Goal: Task Accomplishment & Management: Complete application form

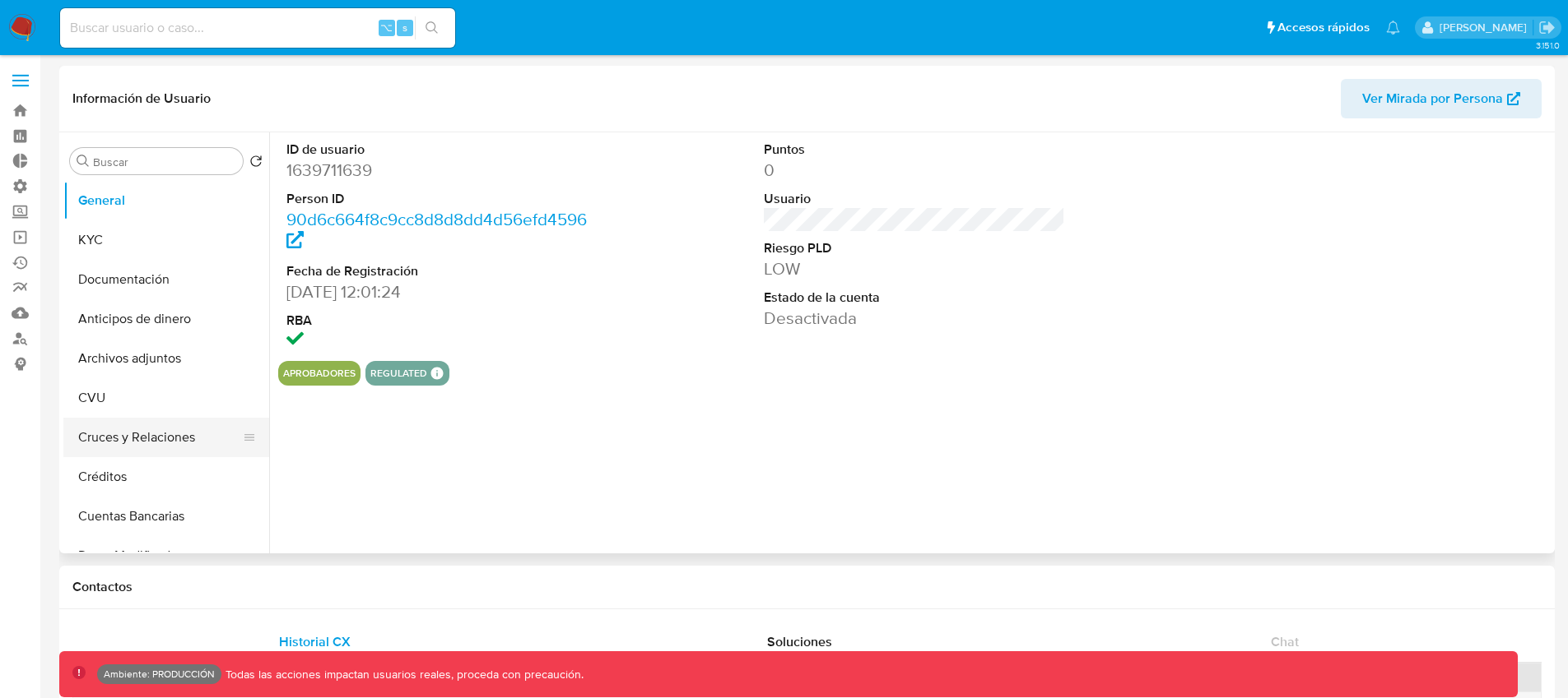
select select "10"
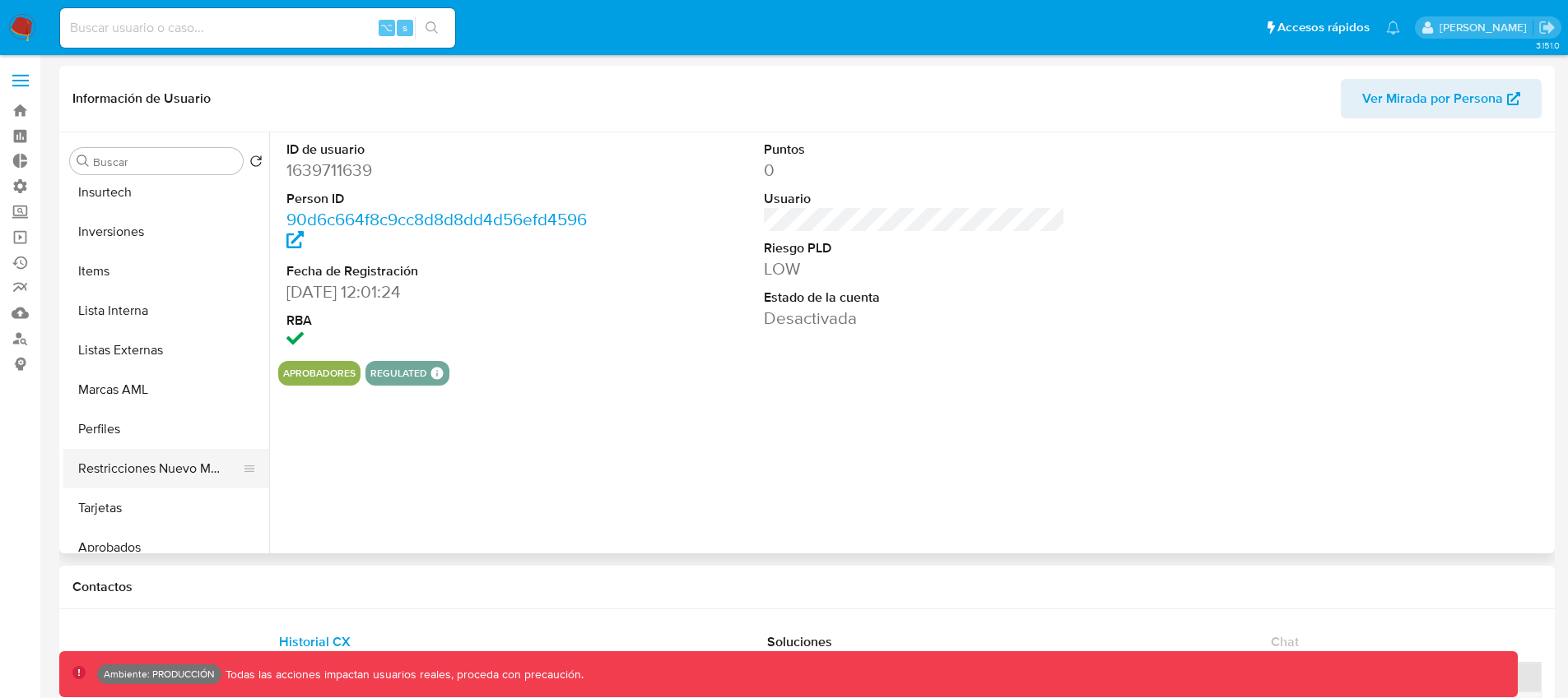
click at [157, 466] on button "Restricciones Nuevo Mundo" at bounding box center [160, 469] width 193 height 39
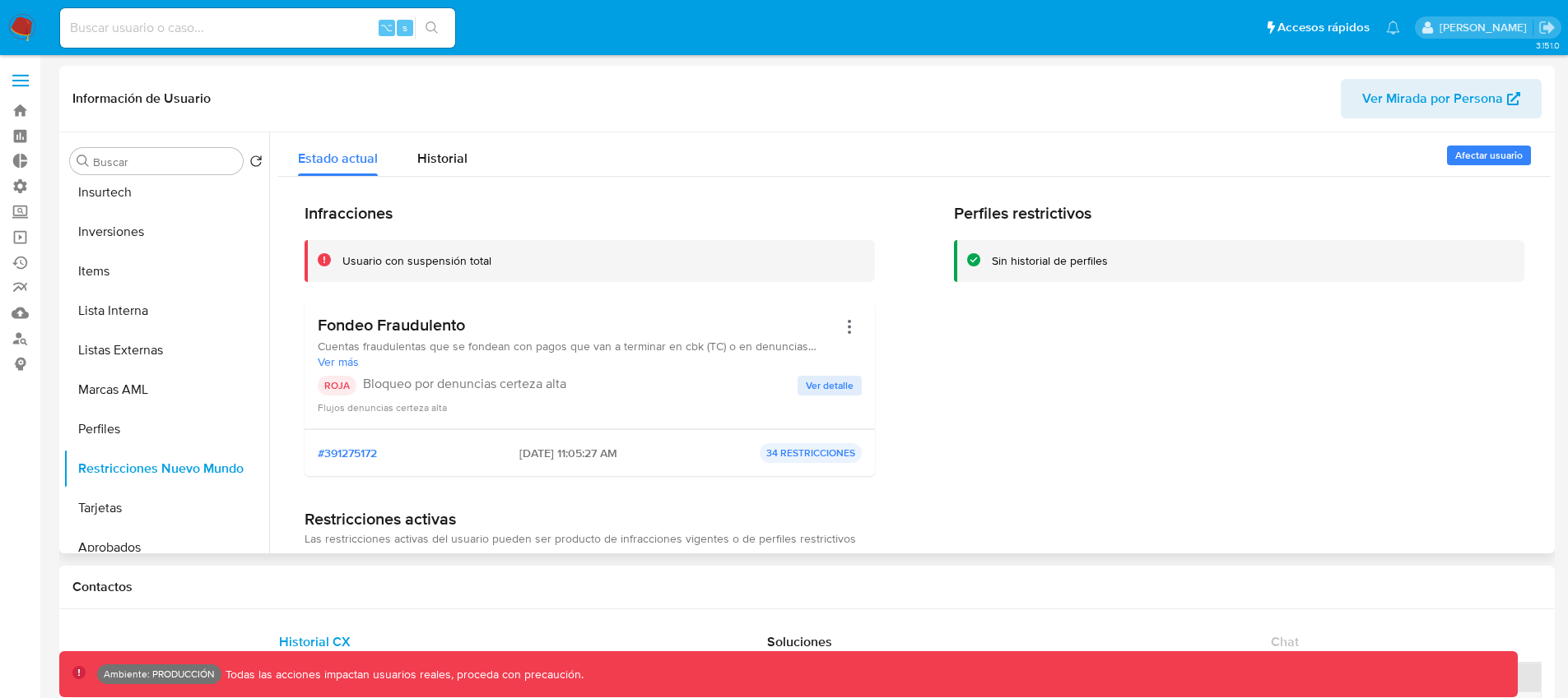
click at [1495, 150] on span "Afectar usuario" at bounding box center [1488, 155] width 67 height 17
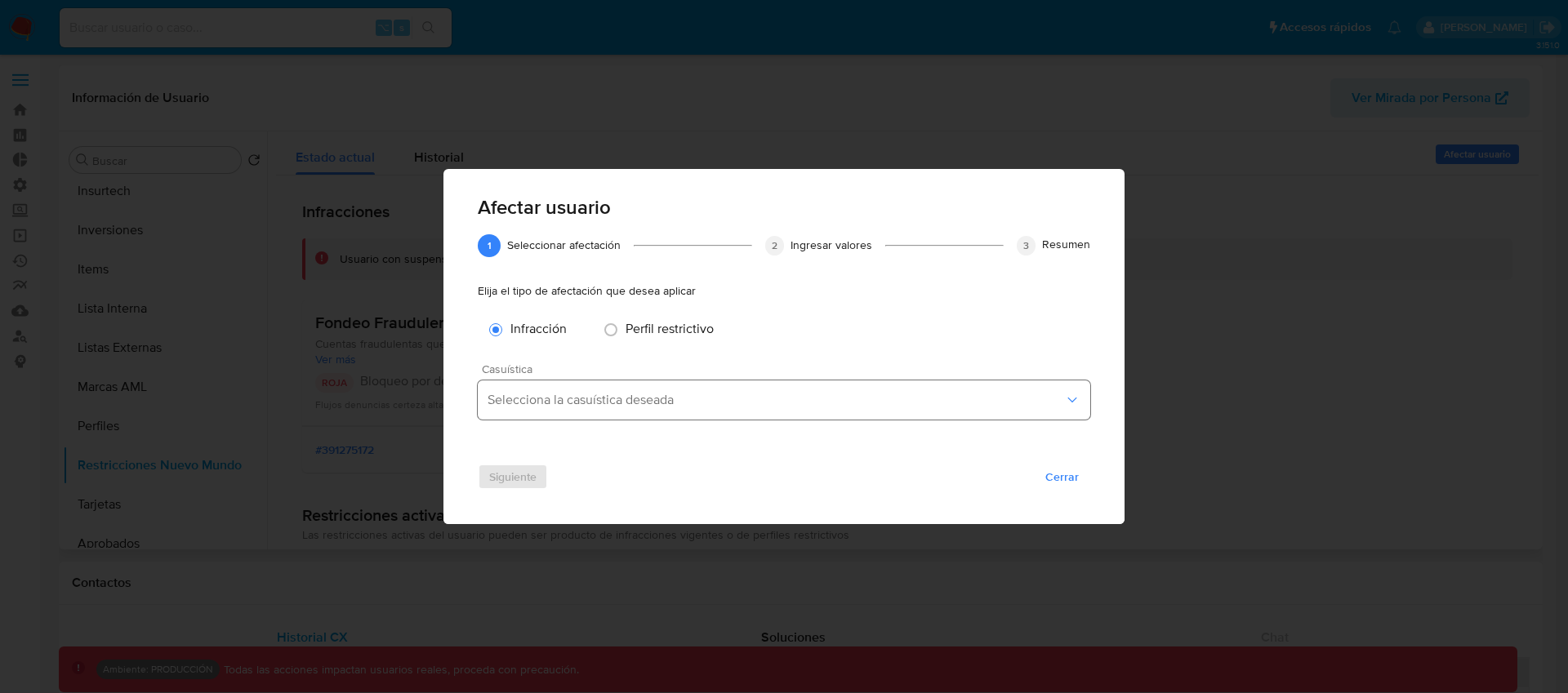
click at [700, 394] on span "Selecciona la casuística deseada" at bounding box center [776, 400] width 577 height 17
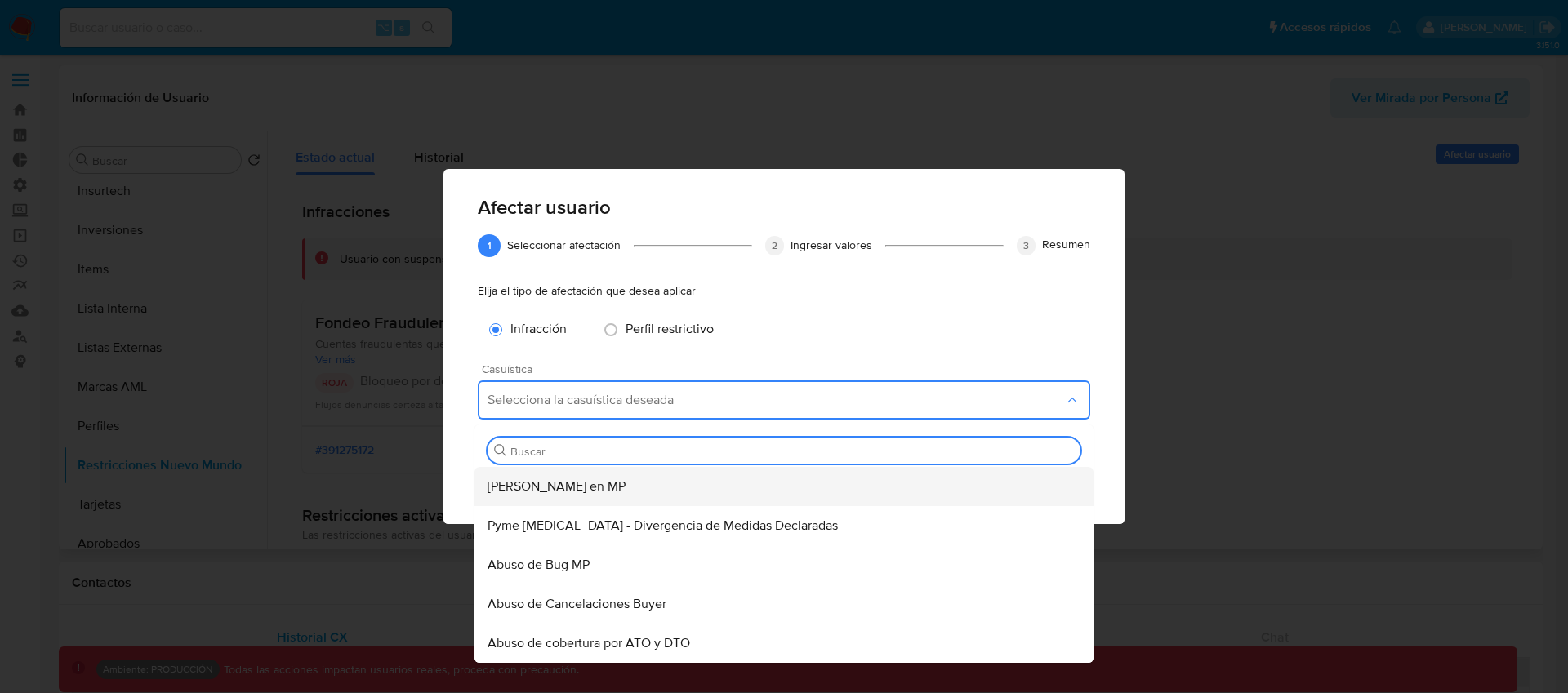
click at [645, 489] on div "[PERSON_NAME] en MP" at bounding box center [779, 487] width 583 height 39
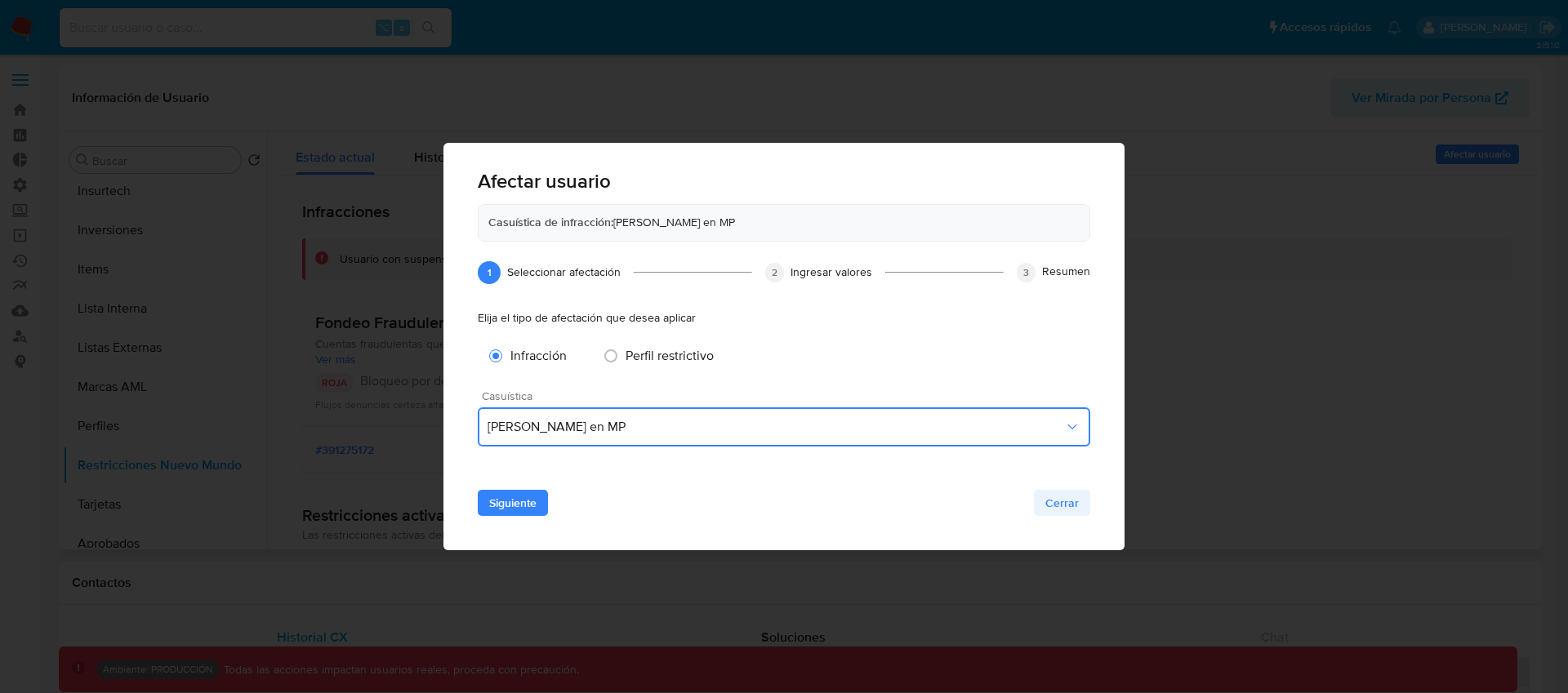
click at [1080, 510] on button "Cerrar" at bounding box center [1062, 503] width 57 height 26
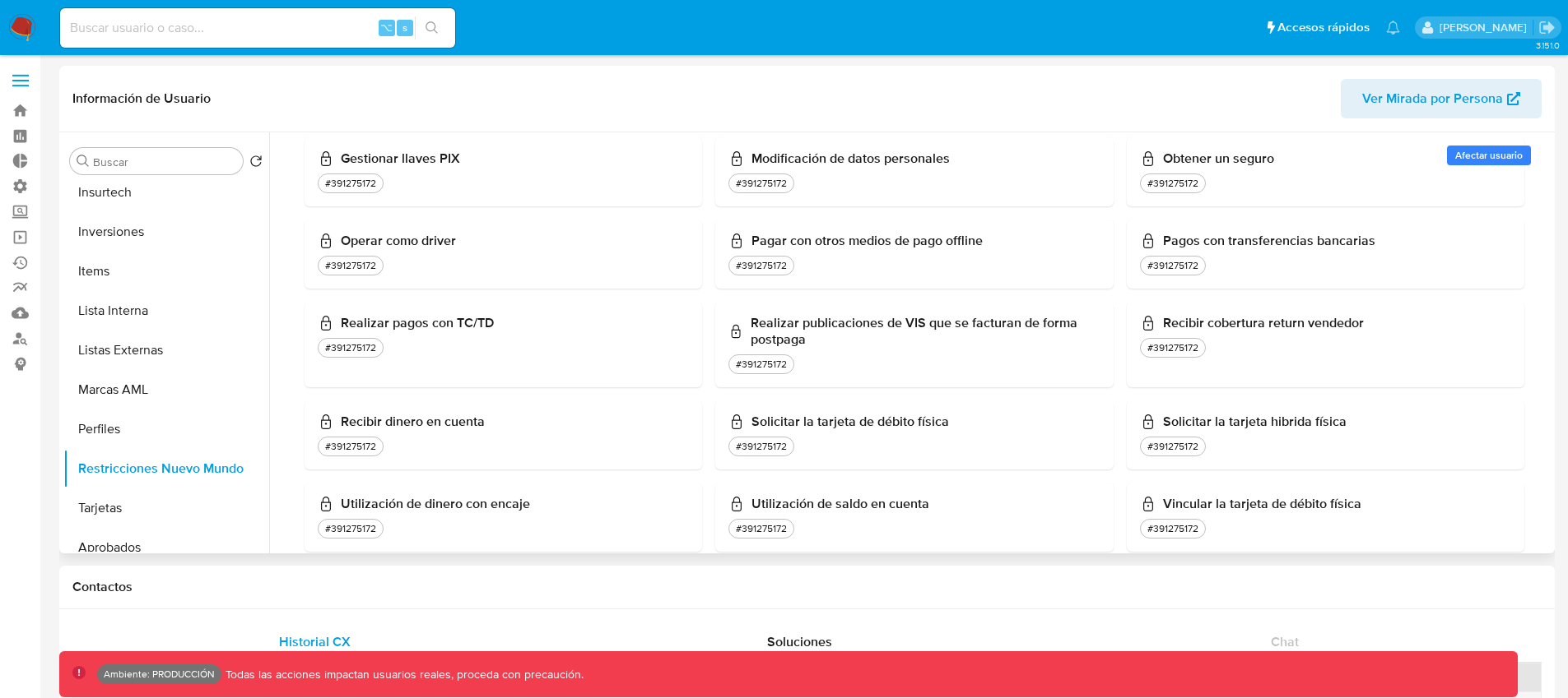
scroll to position [1031, 0]
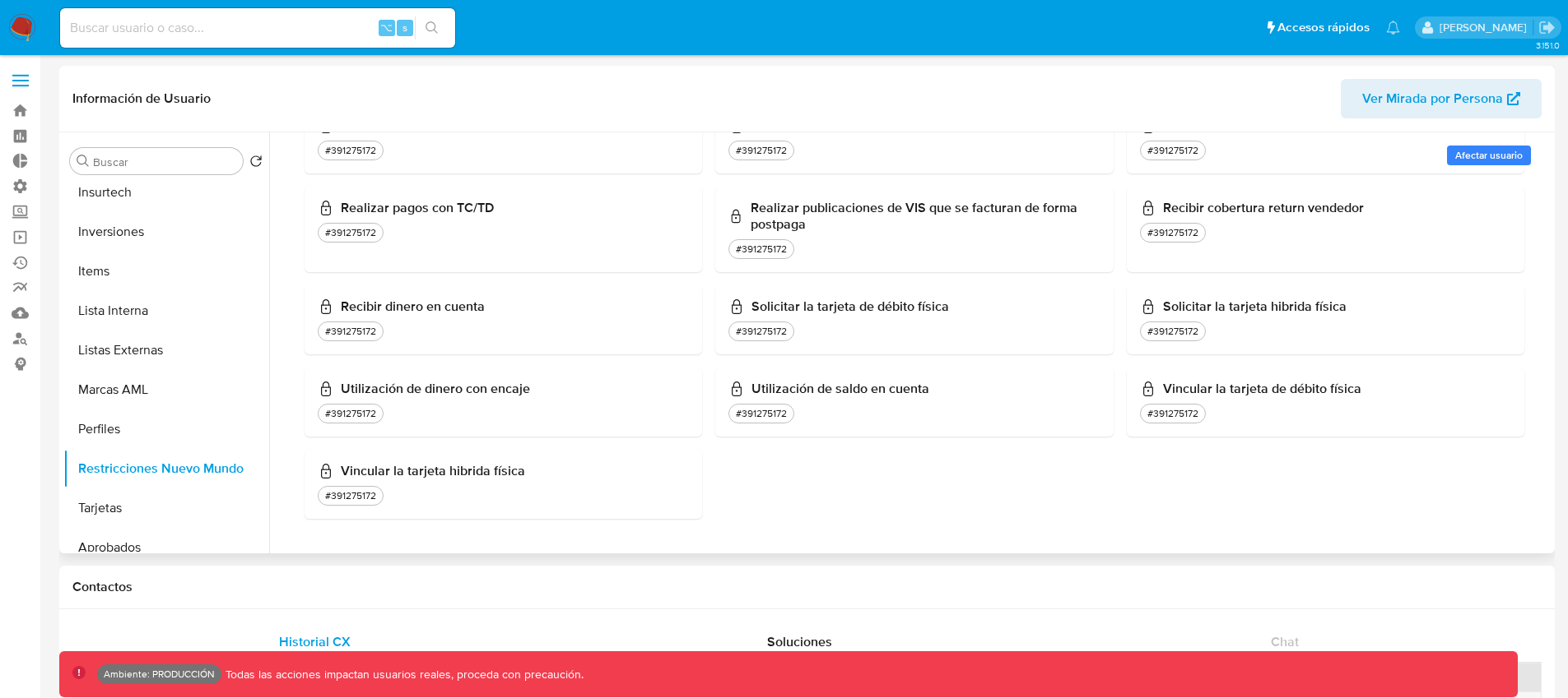
click at [1487, 153] on span "Afectar usuario" at bounding box center [1488, 155] width 67 height 17
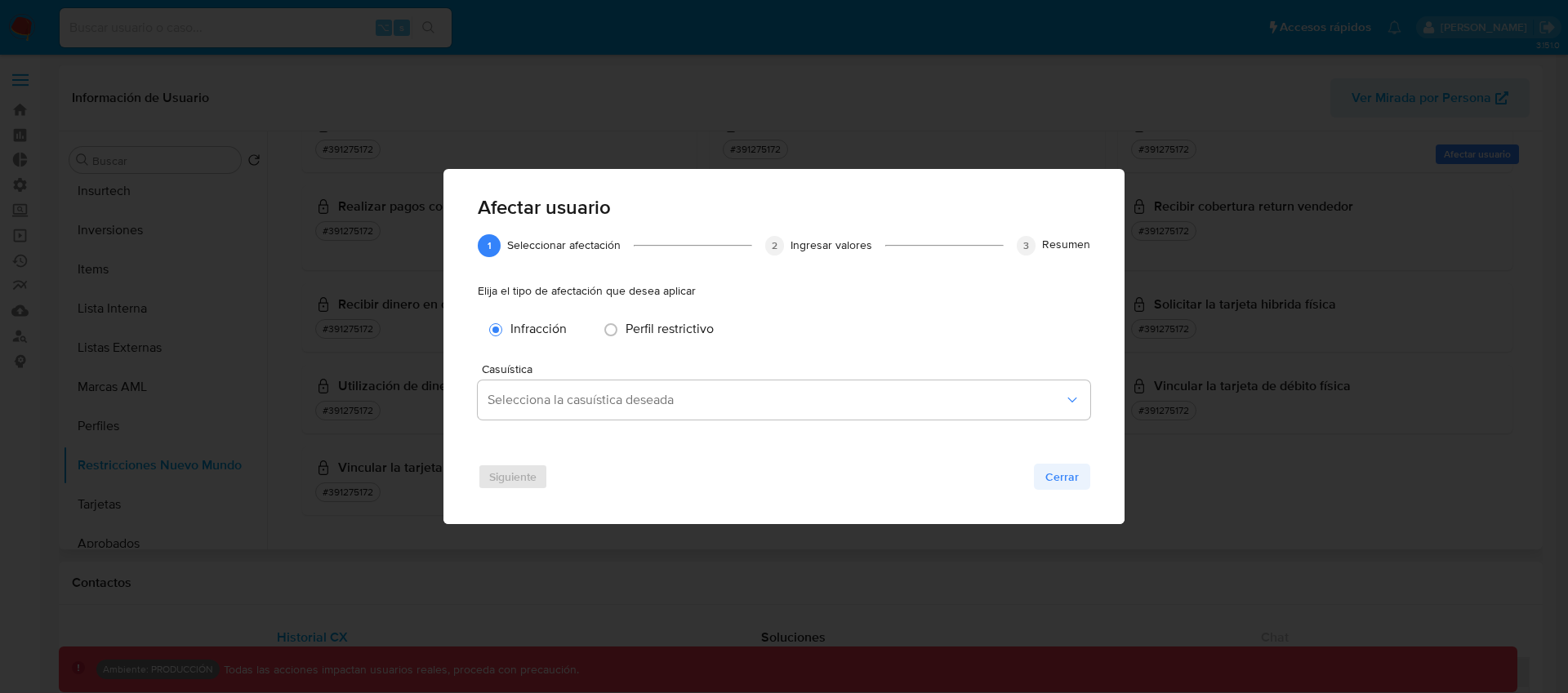
click at [1065, 483] on span "Cerrar" at bounding box center [1062, 477] width 33 height 23
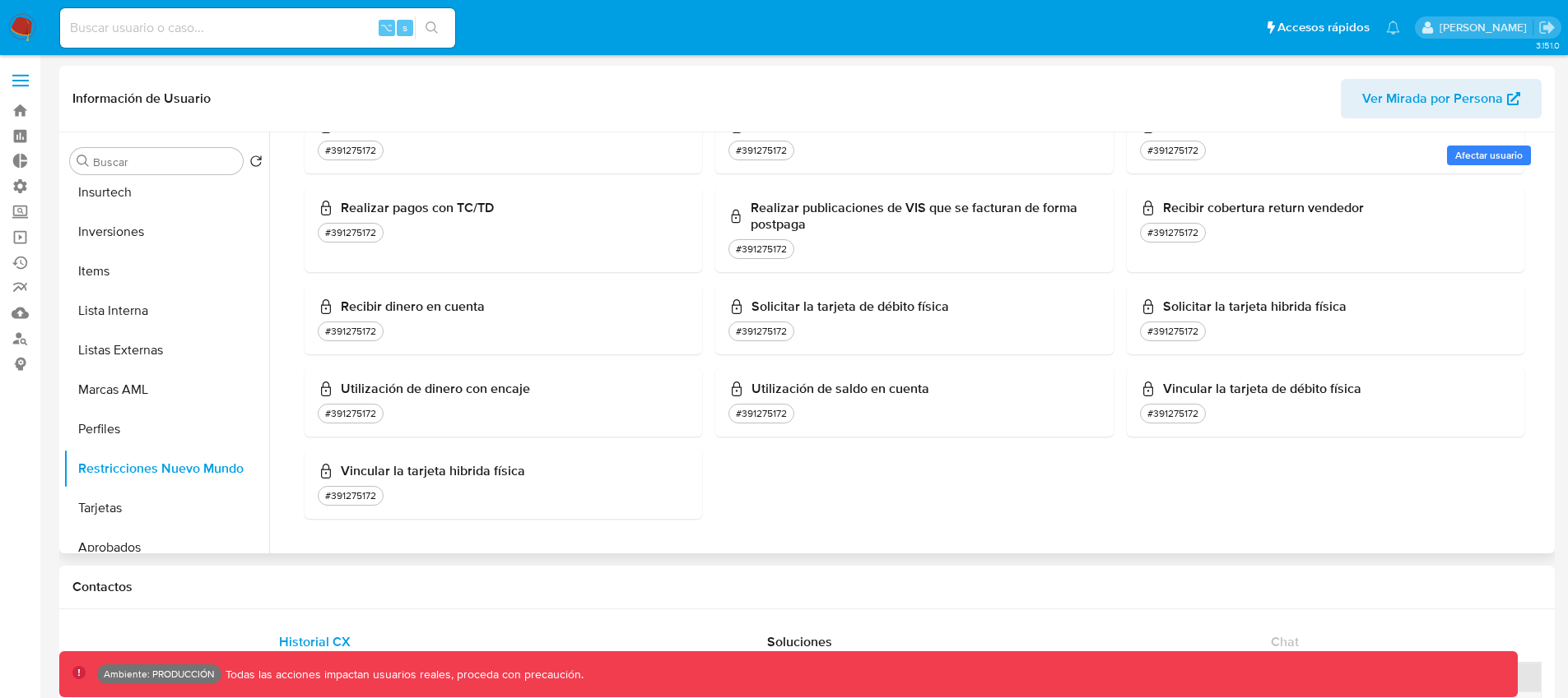
click at [1517, 151] on span "Afectar usuario" at bounding box center [1488, 155] width 67 height 17
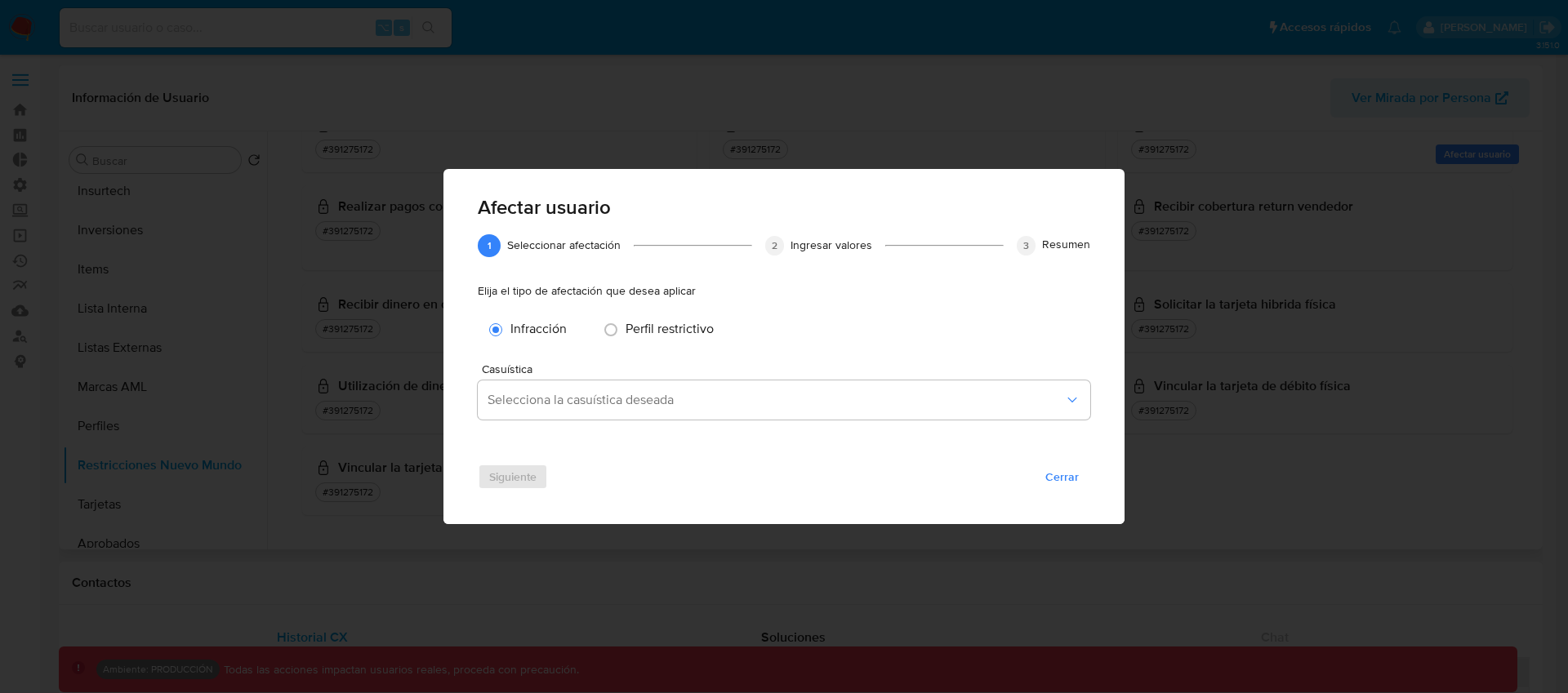
click at [841, 109] on div "Afectar usuario 1 1 Seleccionar afectación 2 2 Ingresar valores 3 3 Resumen Eli…" at bounding box center [784, 346] width 1568 height 693
click at [893, 73] on div "Afectar usuario 1 1 Seleccionar afectación 2 2 Ingresar valores 3 3 Resumen Eli…" at bounding box center [784, 346] width 1568 height 693
click at [1068, 470] on span "Cerrar" at bounding box center [1062, 477] width 33 height 23
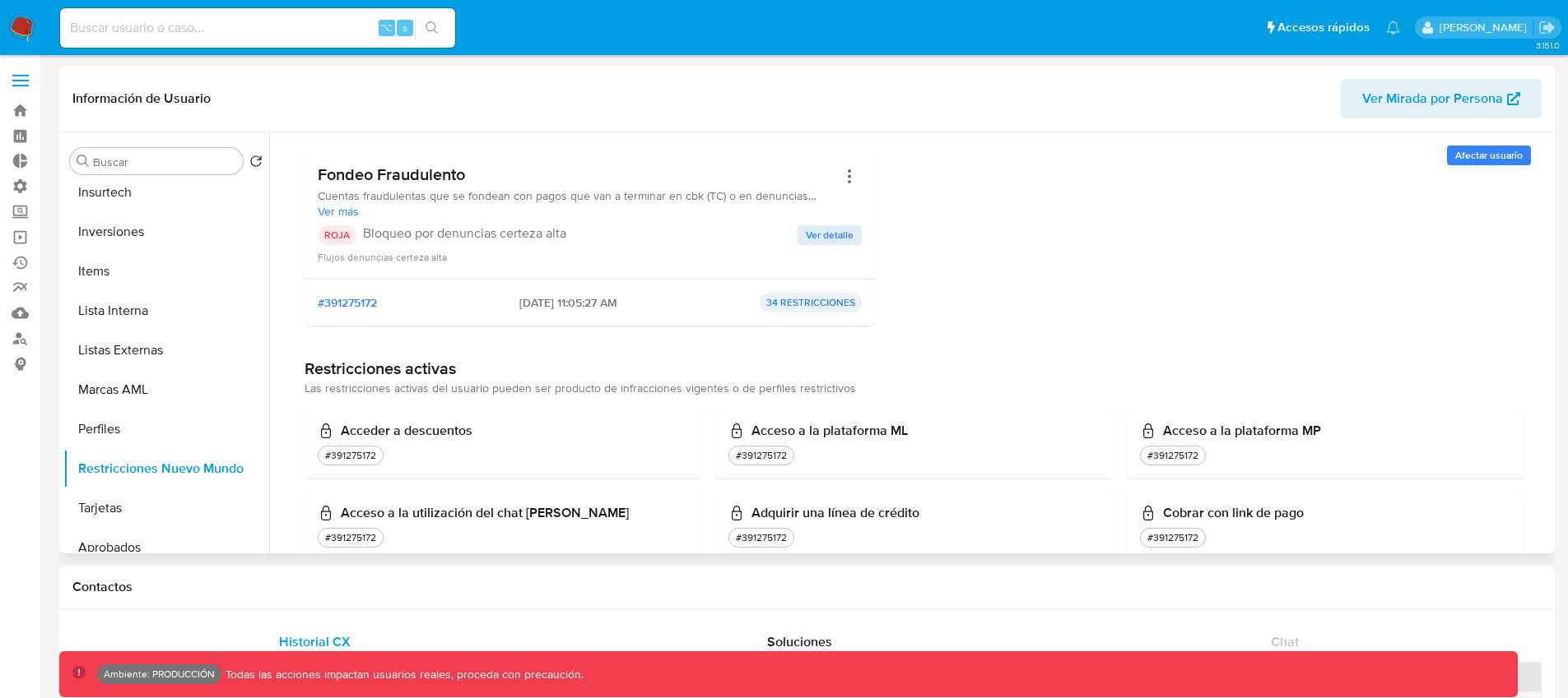
scroll to position [0, 0]
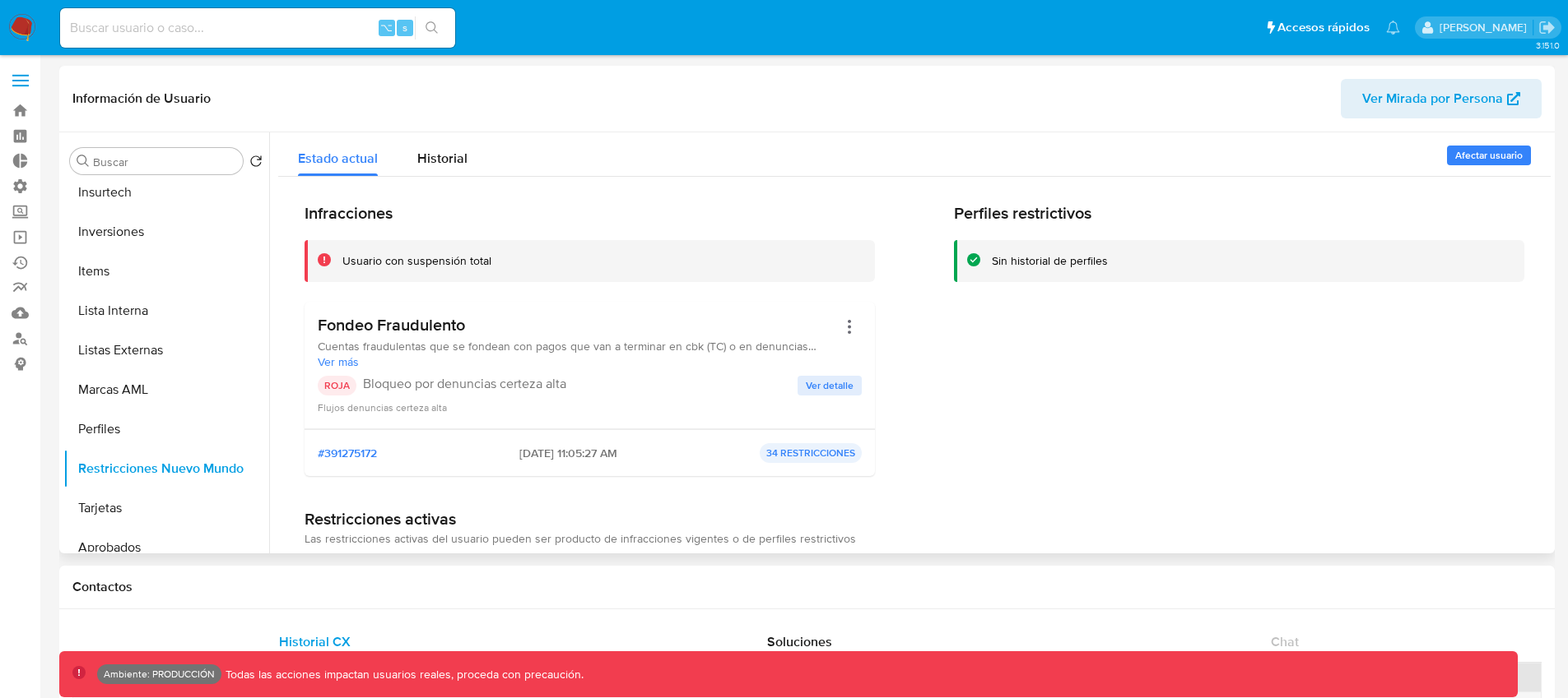
click at [1493, 151] on span "Afectar usuario" at bounding box center [1488, 155] width 67 height 17
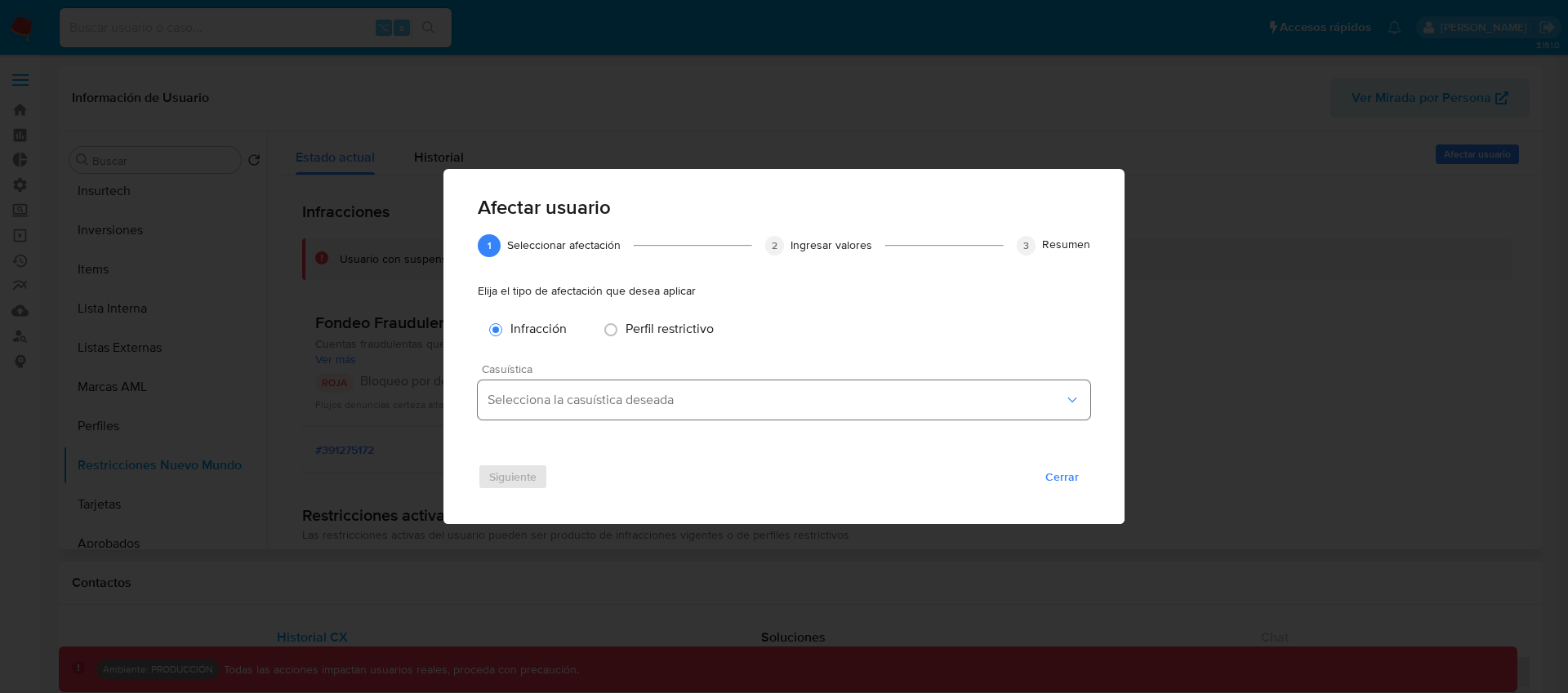
click at [812, 399] on span "Selecciona la casuística deseada" at bounding box center [776, 400] width 577 height 17
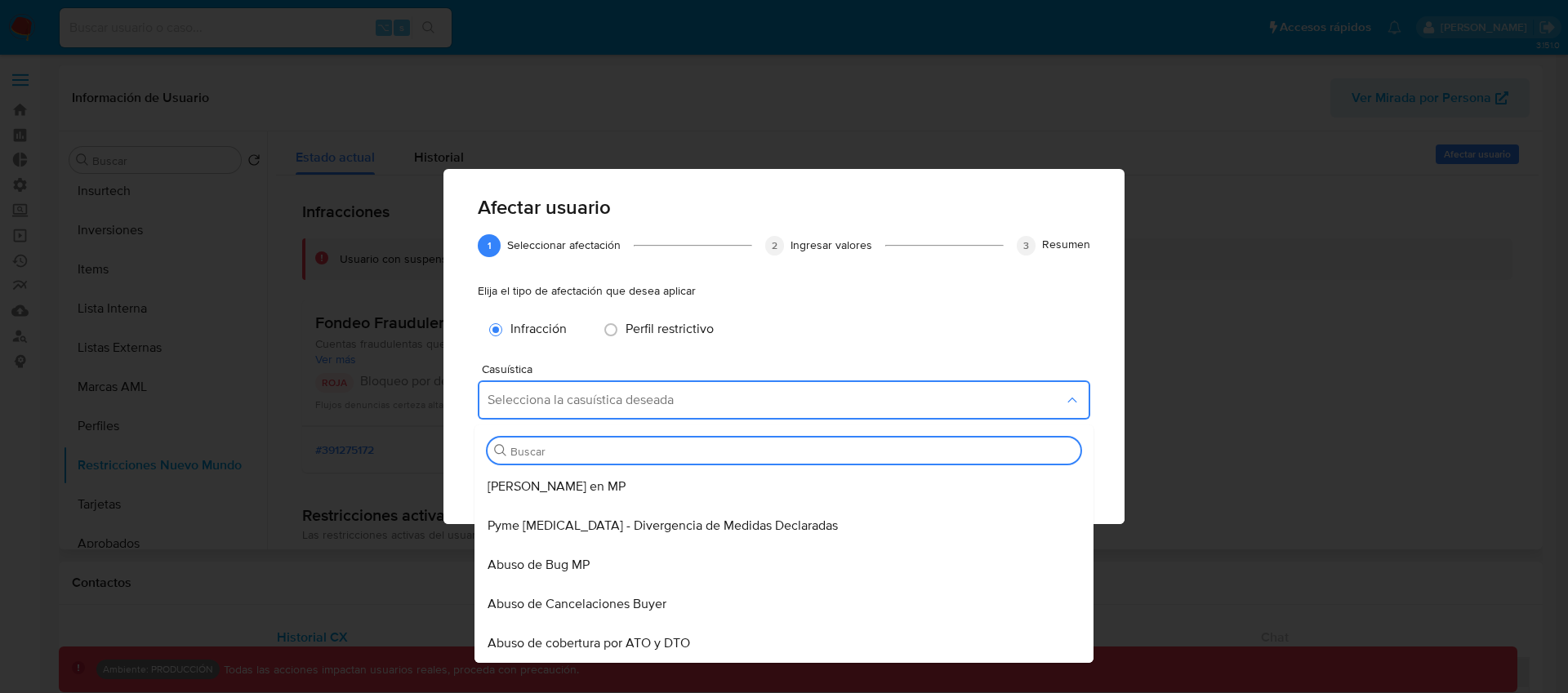
click at [1266, 166] on div "Afectar usuario 1 1 Seleccionar afectación 2 2 Ingresar valores 3 3 Resumen Eli…" at bounding box center [784, 346] width 1568 height 693
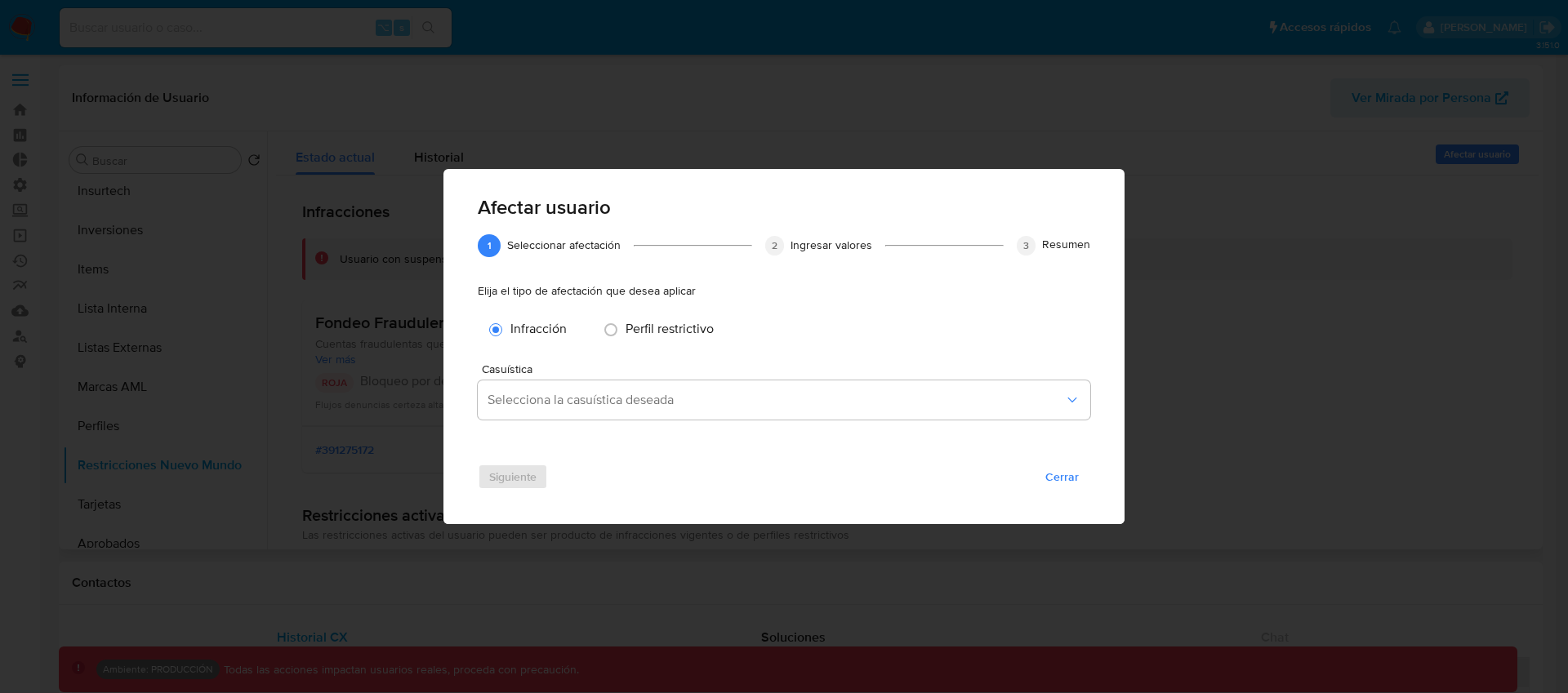
click at [1266, 166] on div "Afectar usuario 1 1 Seleccionar afectación 2 2 Ingresar valores 3 3 Resumen Eli…" at bounding box center [784, 346] width 1568 height 693
click at [1075, 479] on span "Cerrar" at bounding box center [1062, 477] width 33 height 23
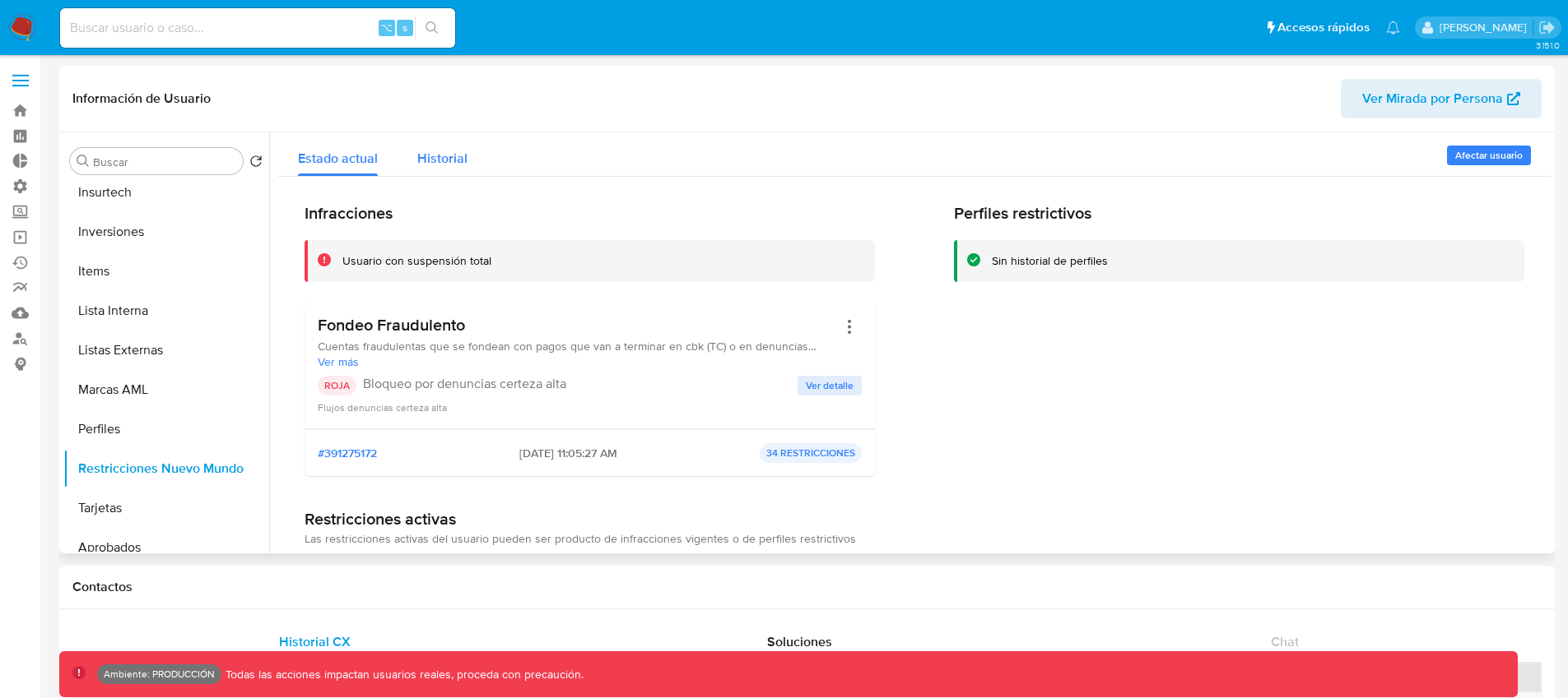
click at [443, 156] on span "Historial" at bounding box center [443, 158] width 51 height 19
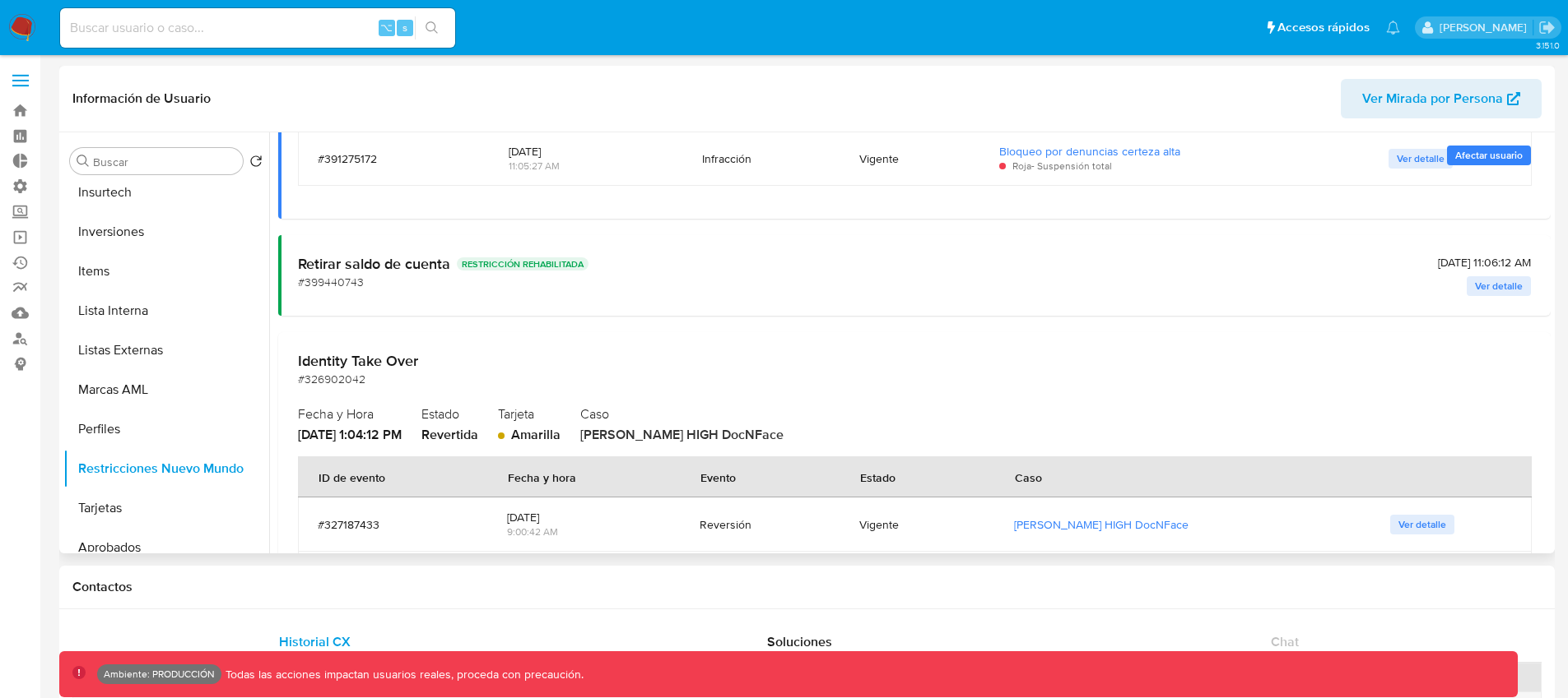
scroll to position [39, 0]
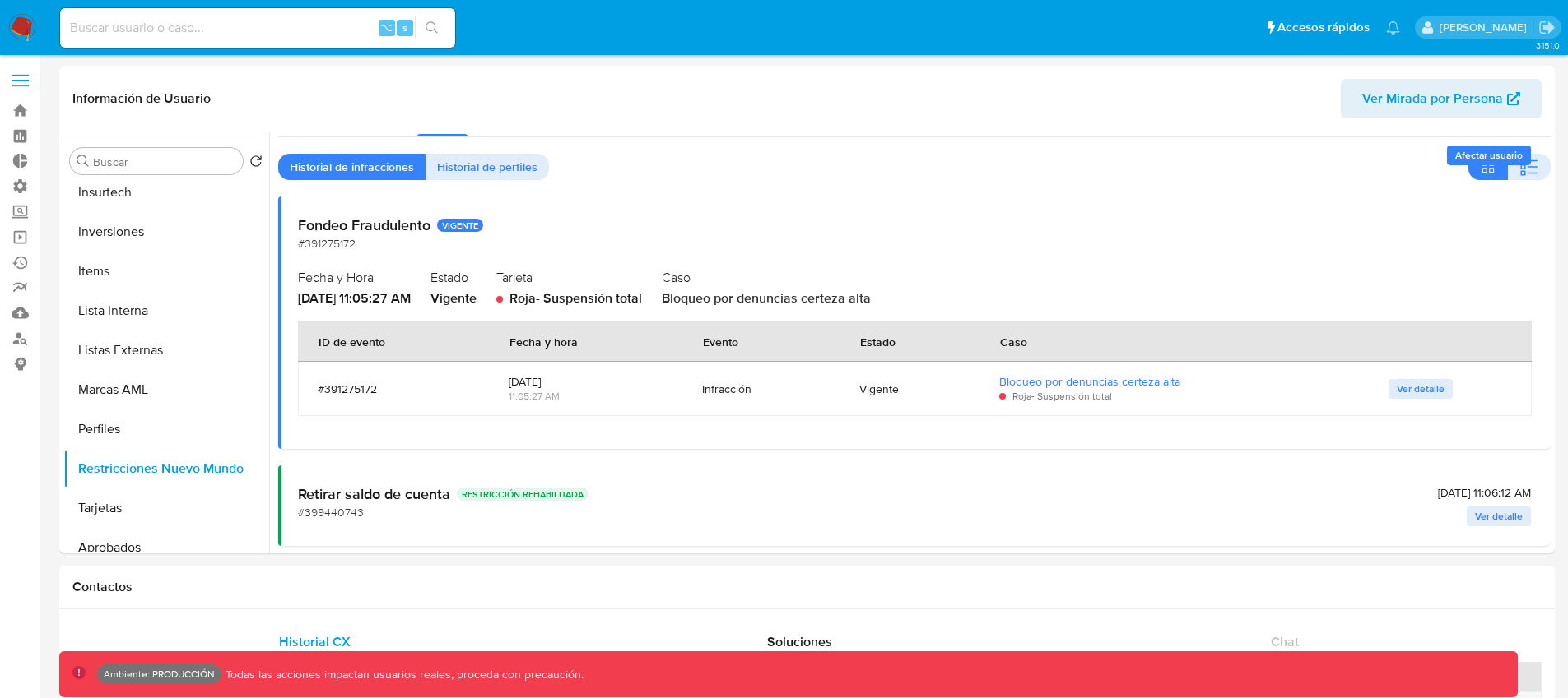
click at [32, 37] on img at bounding box center [22, 28] width 28 height 28
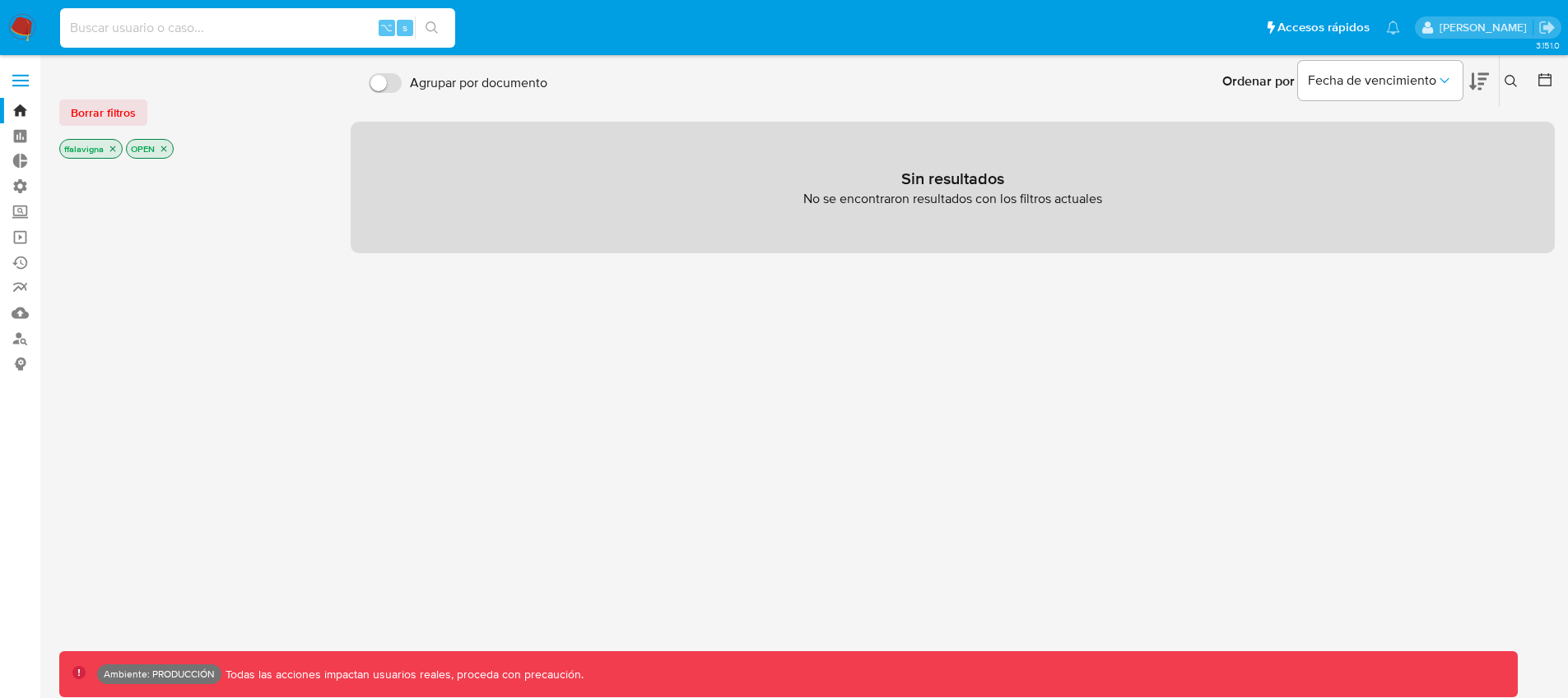
click at [186, 28] on input at bounding box center [257, 27] width 395 height 22
type input "fedefalavigna"
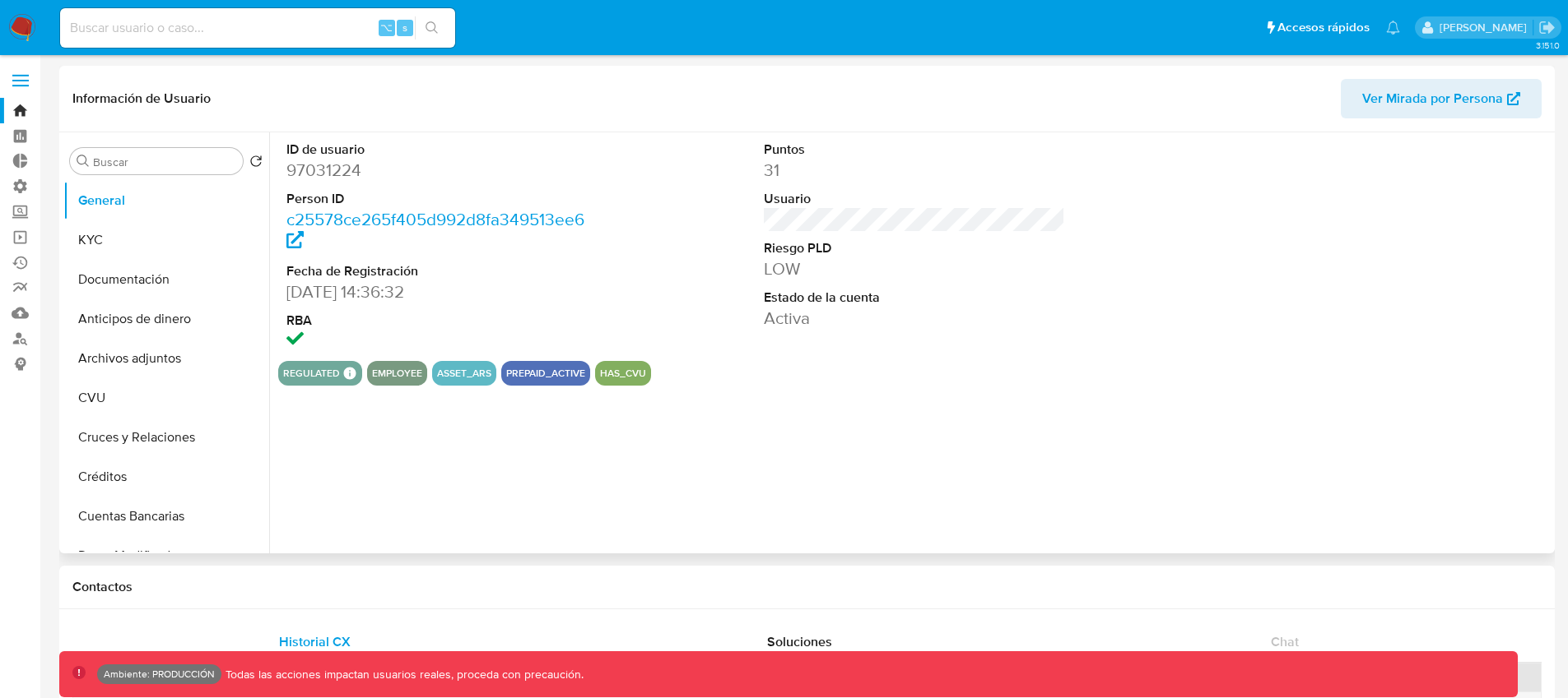
scroll to position [409, 0]
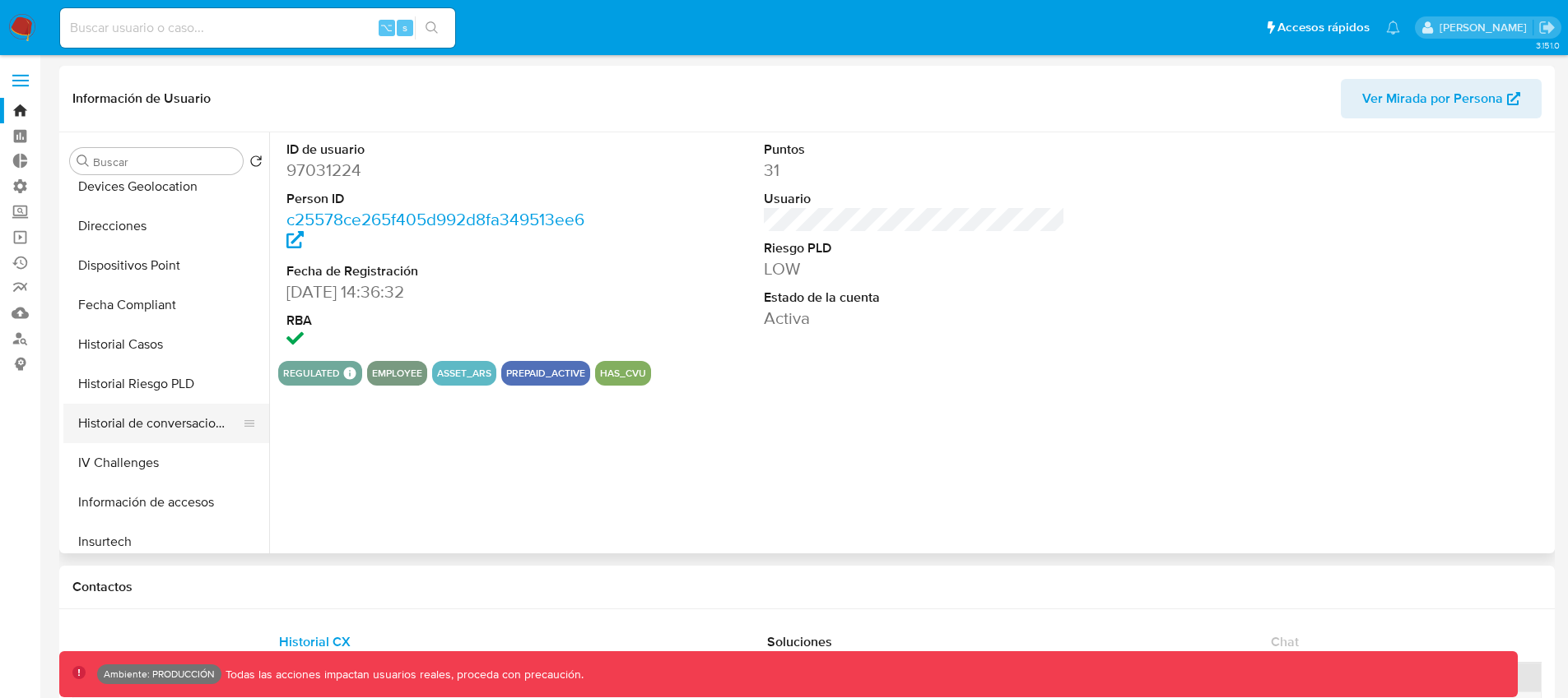
select select "10"
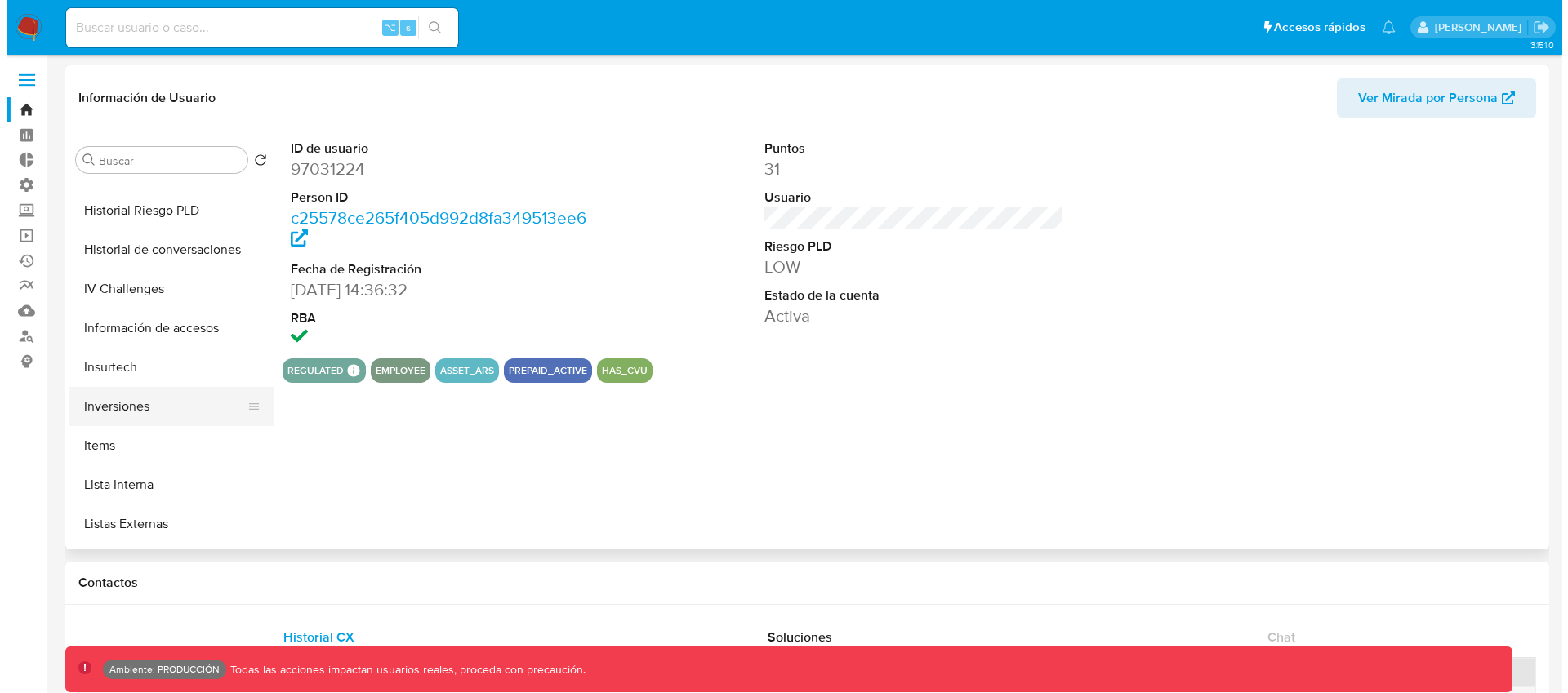
scroll to position [729, 0]
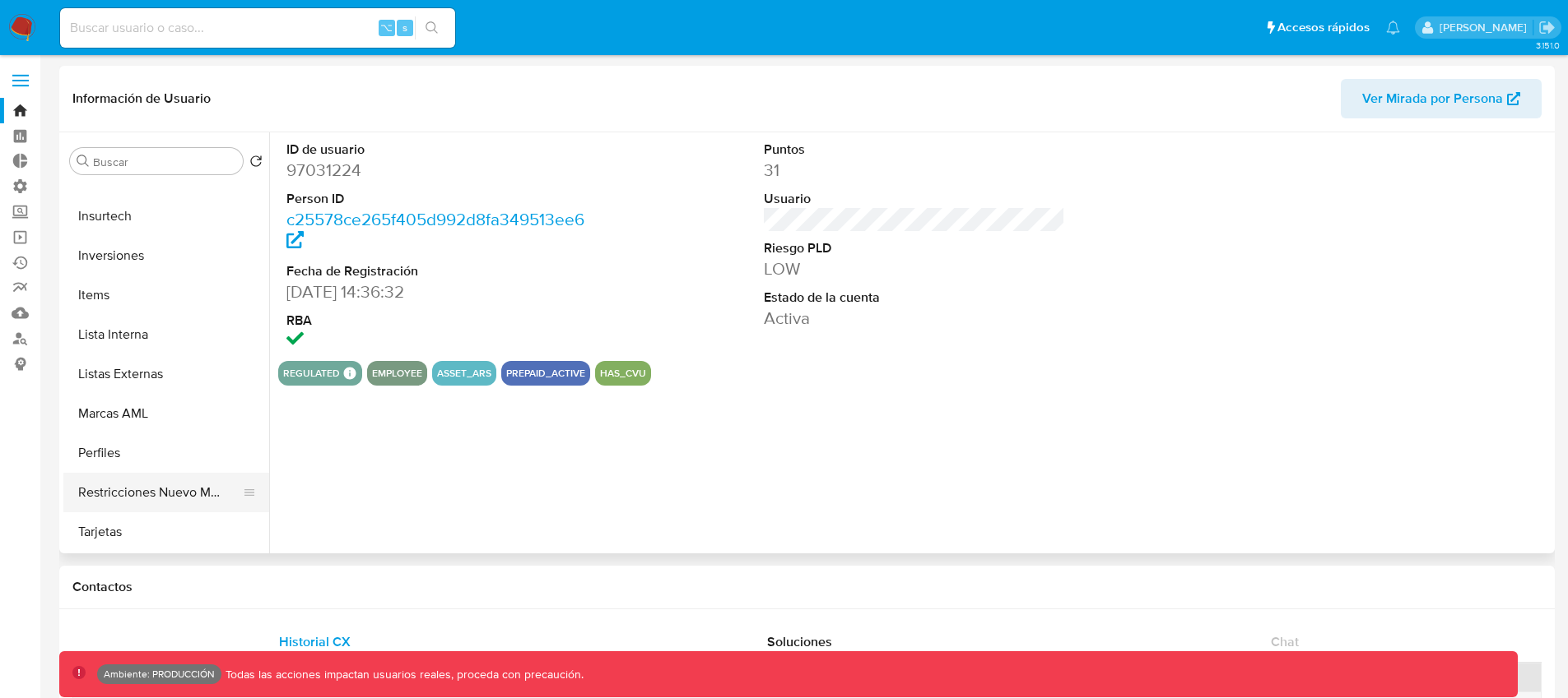
click at [167, 487] on button "Restricciones Nuevo Mundo" at bounding box center [160, 492] width 193 height 39
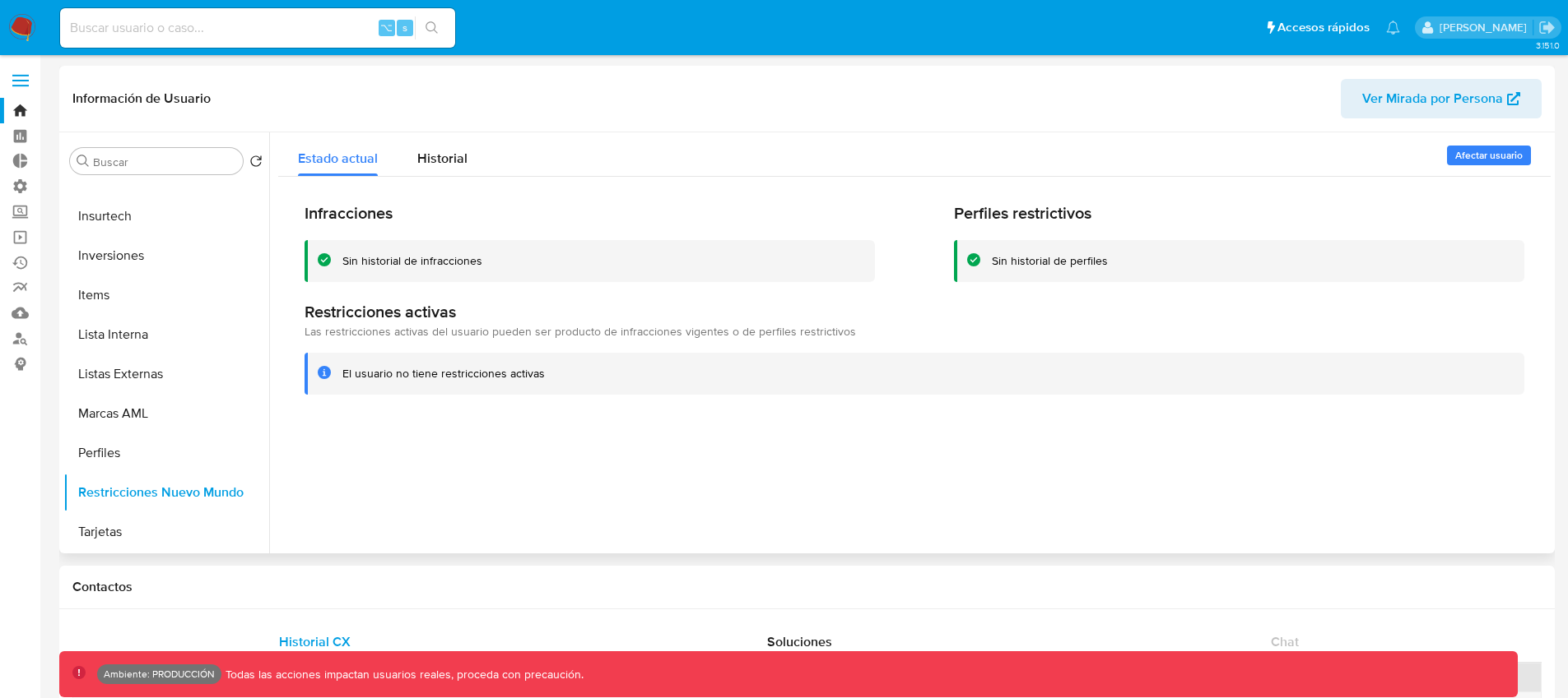
click at [1470, 153] on span "Afectar usuario" at bounding box center [1488, 155] width 67 height 17
